Goal: Task Accomplishment & Management: Use online tool/utility

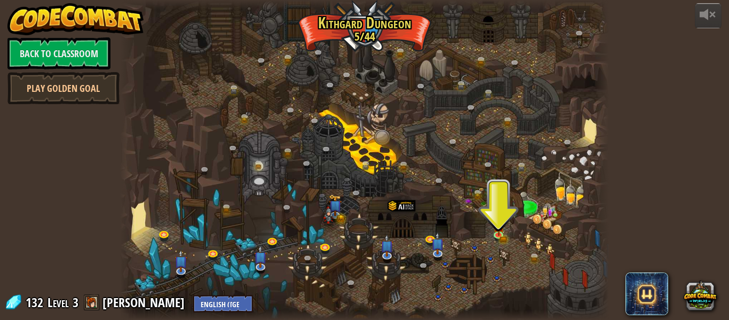
click at [433, 282] on div at bounding box center [364, 160] width 489 height 320
click at [503, 229] on img at bounding box center [498, 221] width 11 height 25
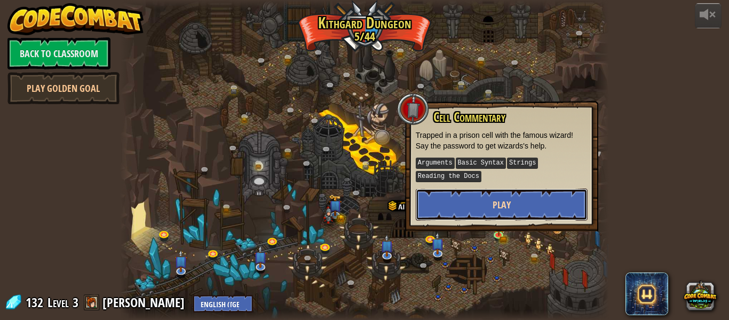
click at [501, 210] on button "Play" at bounding box center [502, 204] width 172 height 32
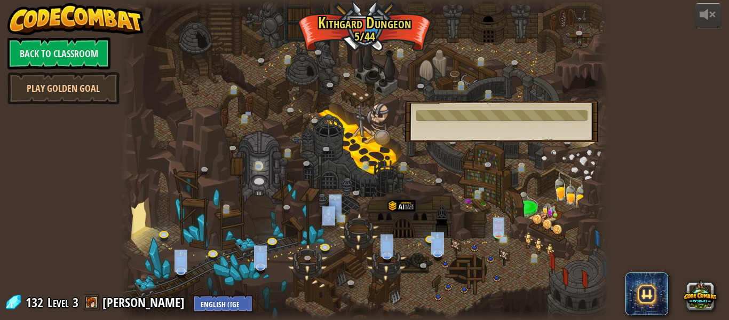
drag, startPoint x: 394, startPoint y: 208, endPoint x: 233, endPoint y: 128, distance: 179.5
click at [233, 128] on div "Twisted Canyon (Locked) Challenge: collect the most gold using all the programm…" at bounding box center [364, 160] width 489 height 320
click at [233, 128] on div at bounding box center [364, 160] width 489 height 320
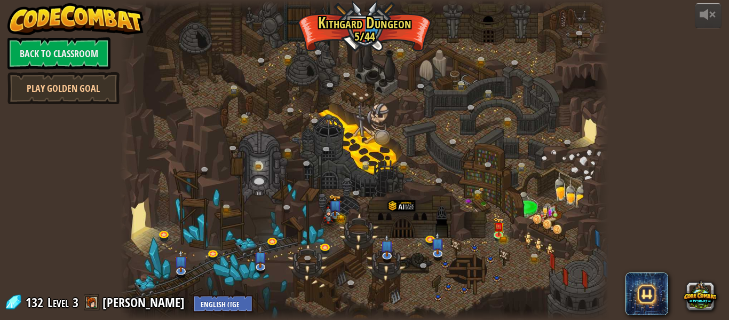
click at [121, 175] on div at bounding box center [127, 160] width 14 height 320
click at [505, 231] on link at bounding box center [500, 234] width 21 height 21
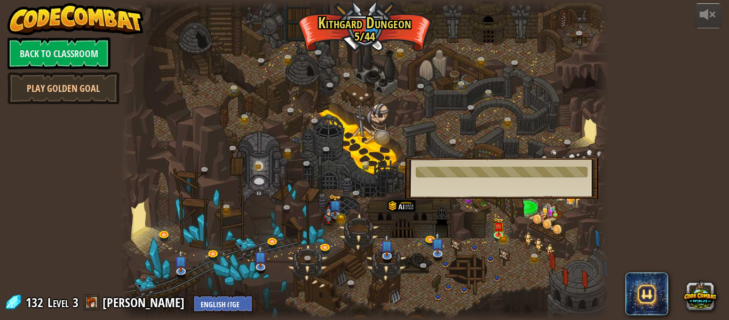
click at [481, 237] on div at bounding box center [364, 160] width 489 height 320
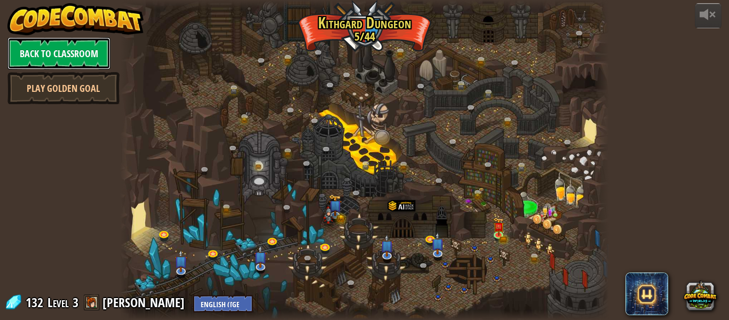
click at [52, 52] on link "Back to Classroom" at bounding box center [58, 53] width 103 height 32
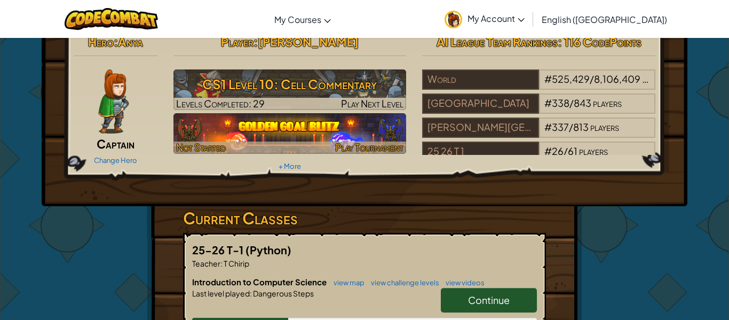
scroll to position [16, 0]
